Goal: Information Seeking & Learning: Learn about a topic

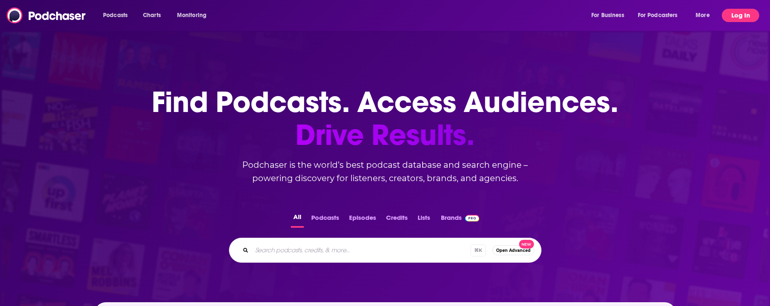
click at [739, 17] on button "Log In" at bounding box center [740, 15] width 37 height 13
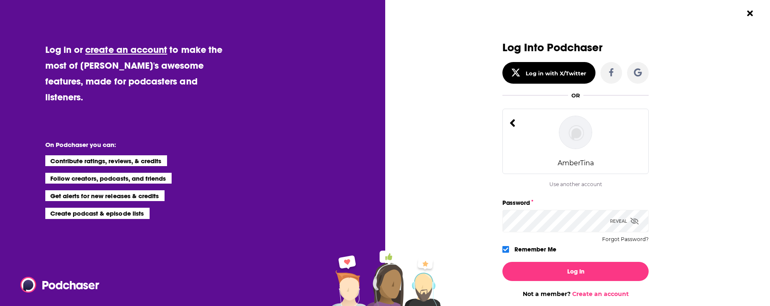
click at [503, 261] on button "Log In" at bounding box center [576, 270] width 146 height 19
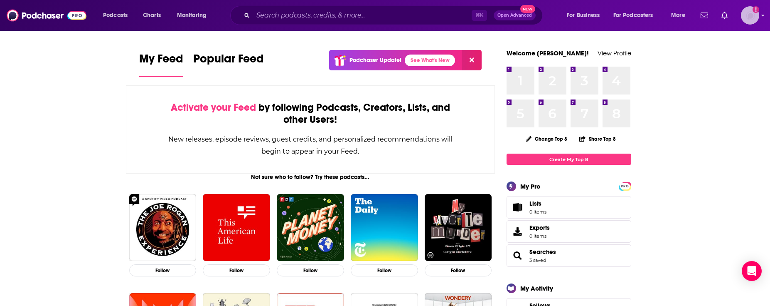
click at [742, 17] on img "Logged in as AmberTina" at bounding box center [750, 15] width 18 height 18
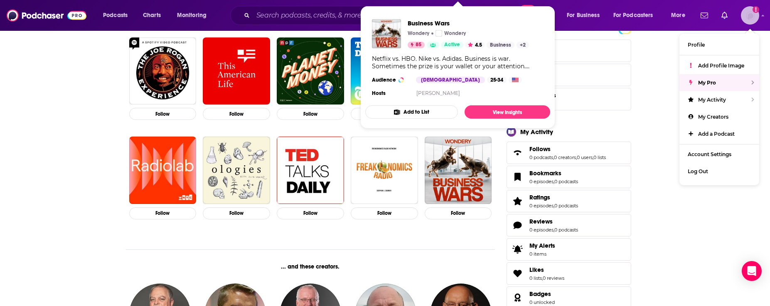
scroll to position [153, 0]
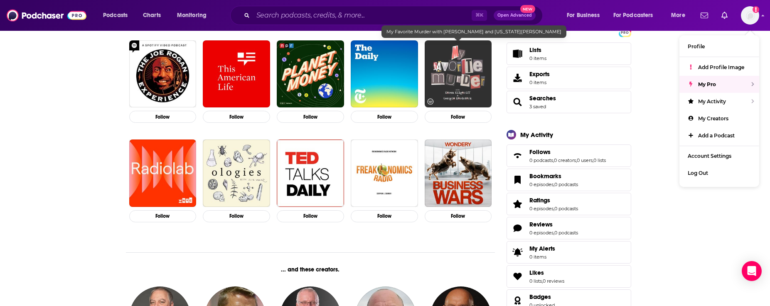
click at [456, 76] on img "My Favorite Murder with Karen Kilgariff and Georgia Hardstark" at bounding box center [458, 73] width 67 height 67
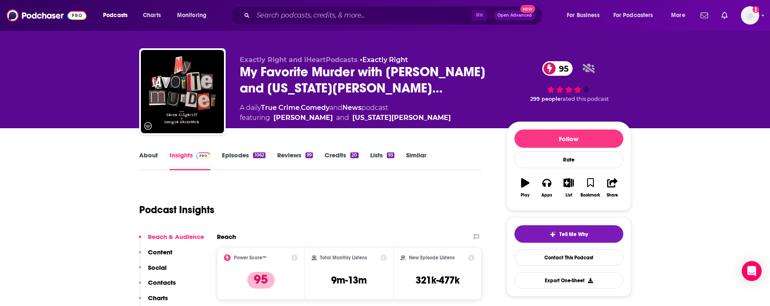
scroll to position [12, 0]
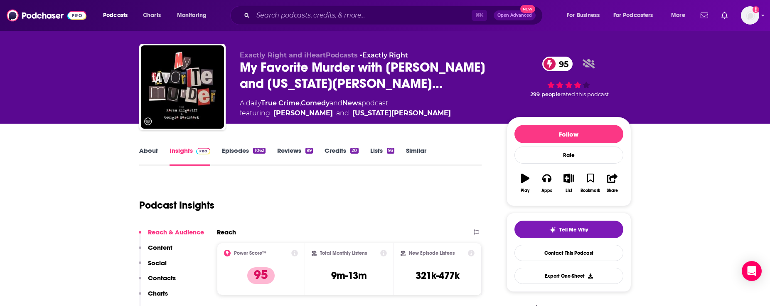
click at [341, 150] on link "Credits 20" at bounding box center [342, 155] width 34 height 19
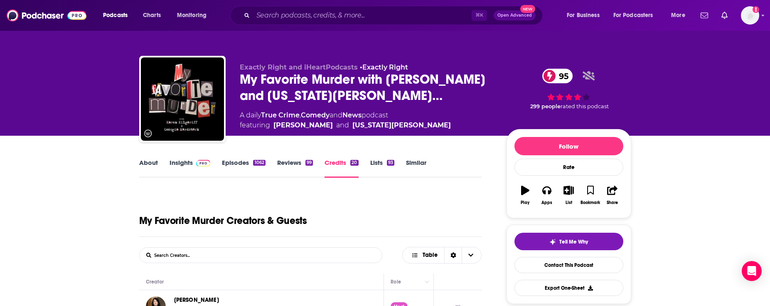
click at [294, 164] on link "Reviews 99" at bounding box center [295, 167] width 36 height 19
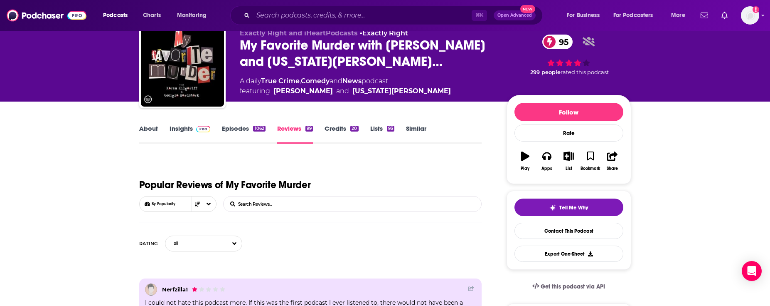
scroll to position [34, 0]
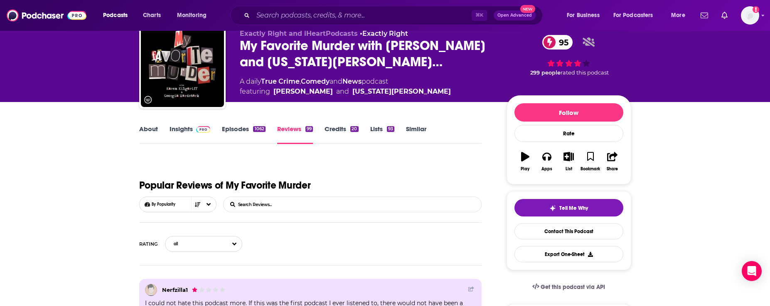
click at [174, 130] on link "Insights" at bounding box center [190, 134] width 41 height 19
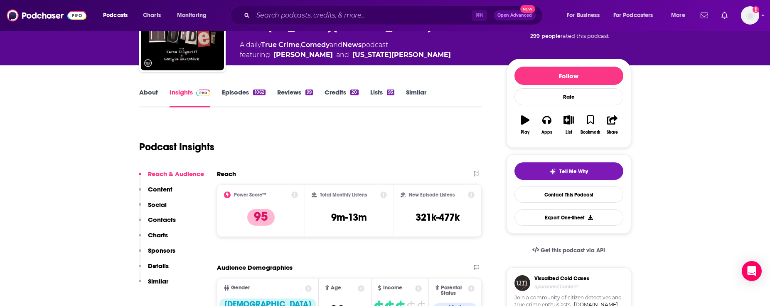
scroll to position [93, 0]
